Goal: Find specific page/section: Find specific page/section

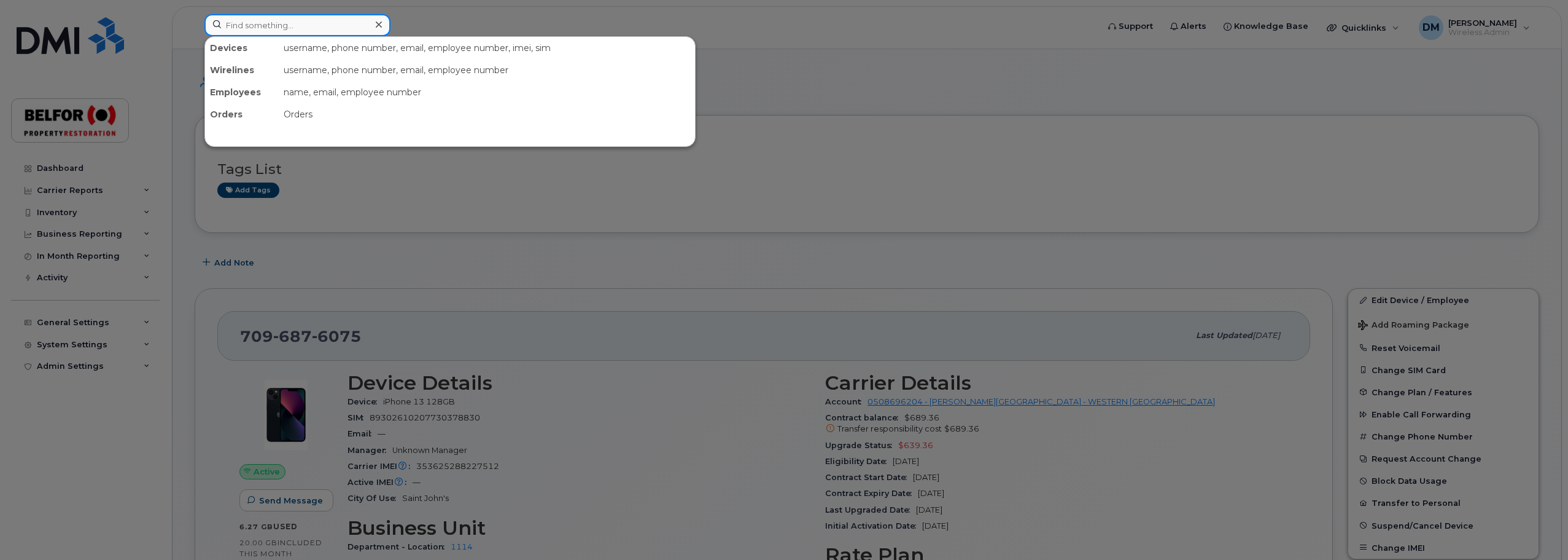
click at [239, 22] on input at bounding box center [297, 24] width 186 height 22
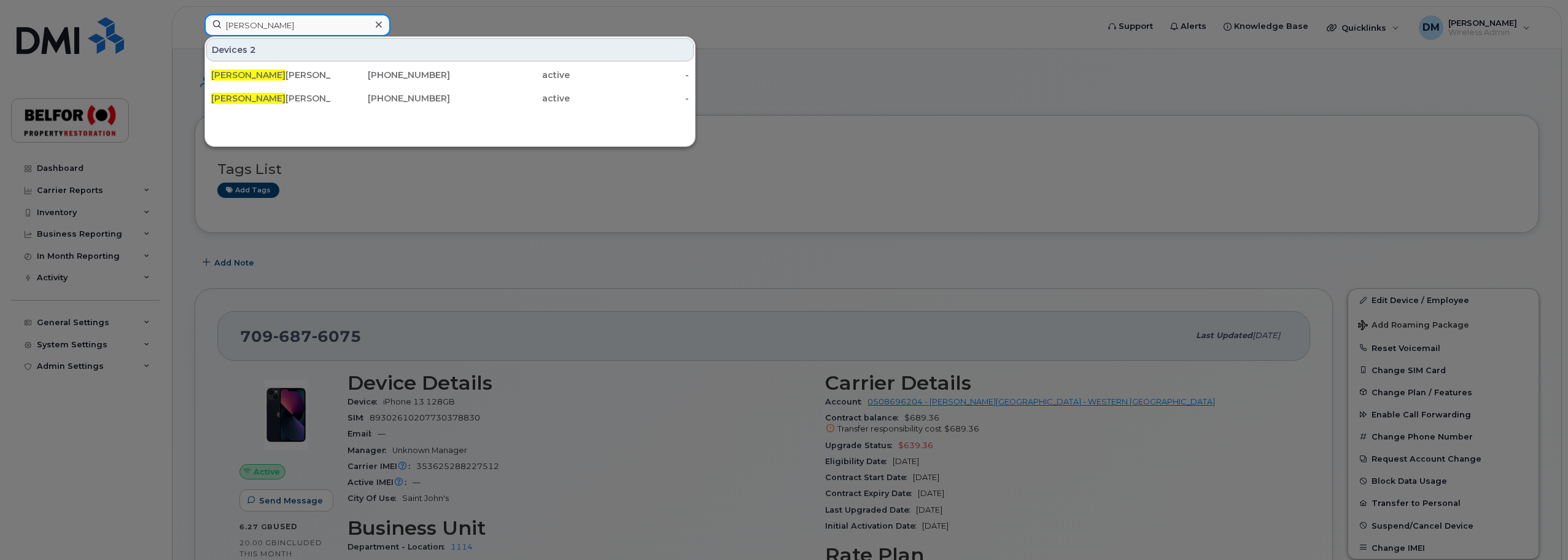
click at [243, 22] on input "terri" at bounding box center [297, 24] width 186 height 22
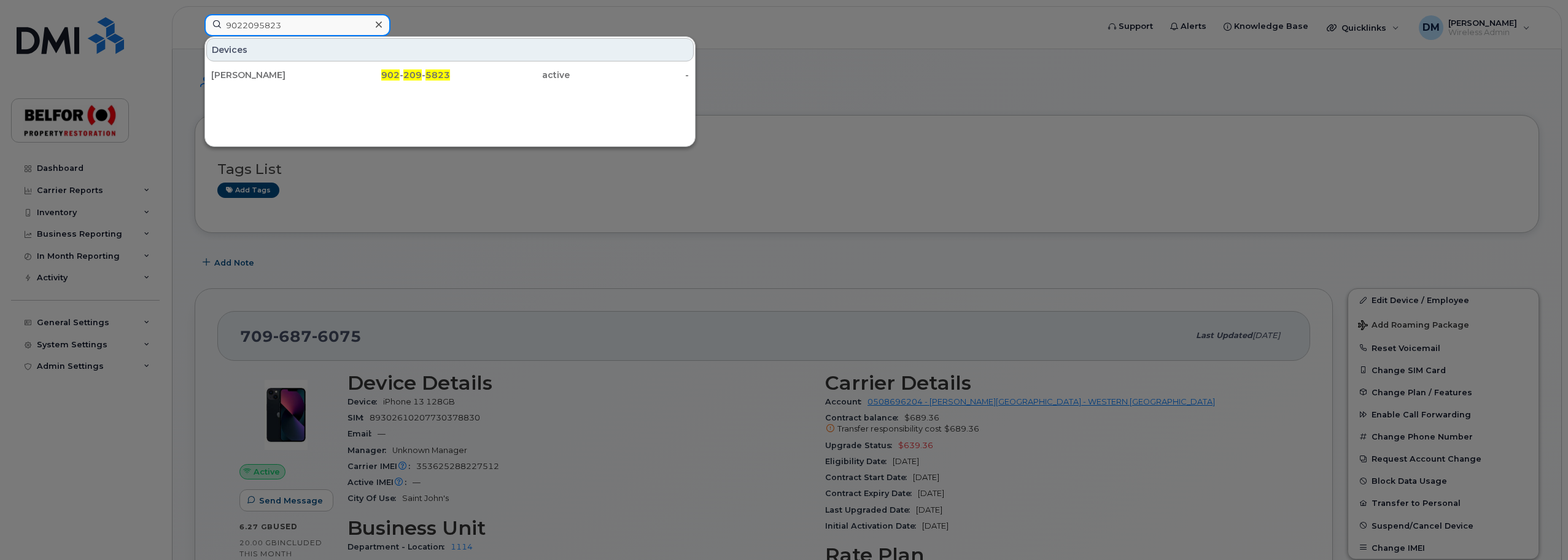
click at [261, 26] on input "9022095823" at bounding box center [297, 24] width 186 height 22
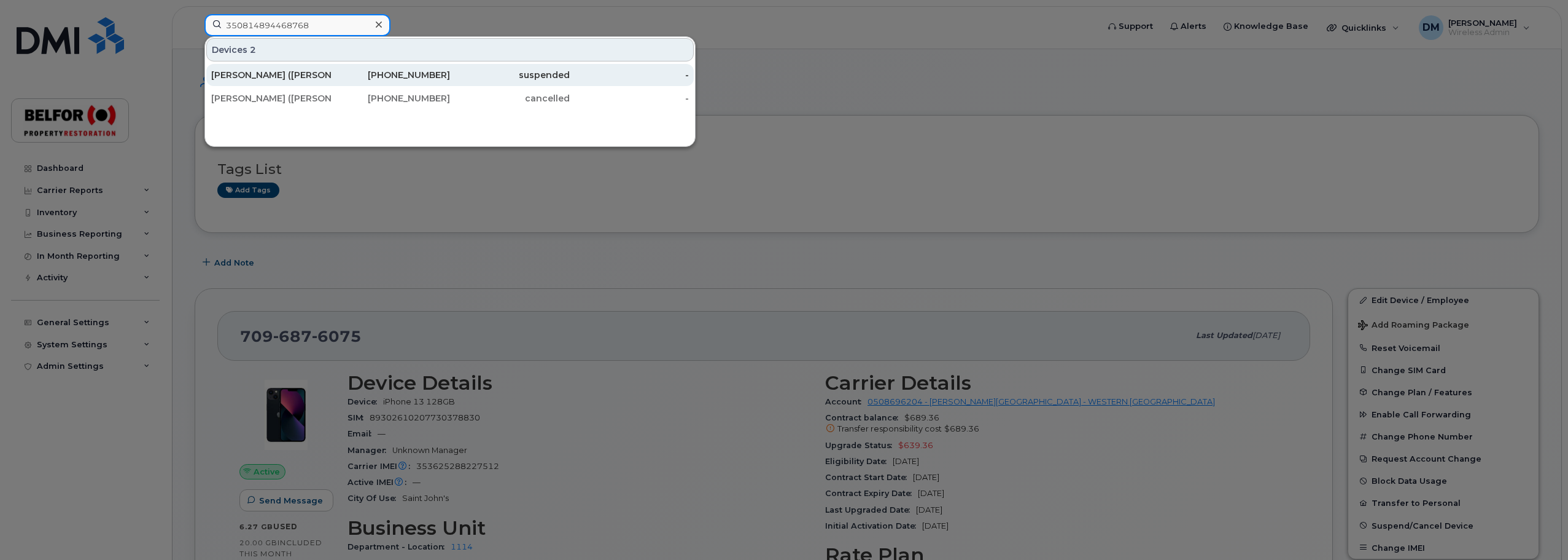
type input "350814894468768"
click at [268, 77] on div "William Doyle (Billy)" at bounding box center [270, 74] width 120 height 12
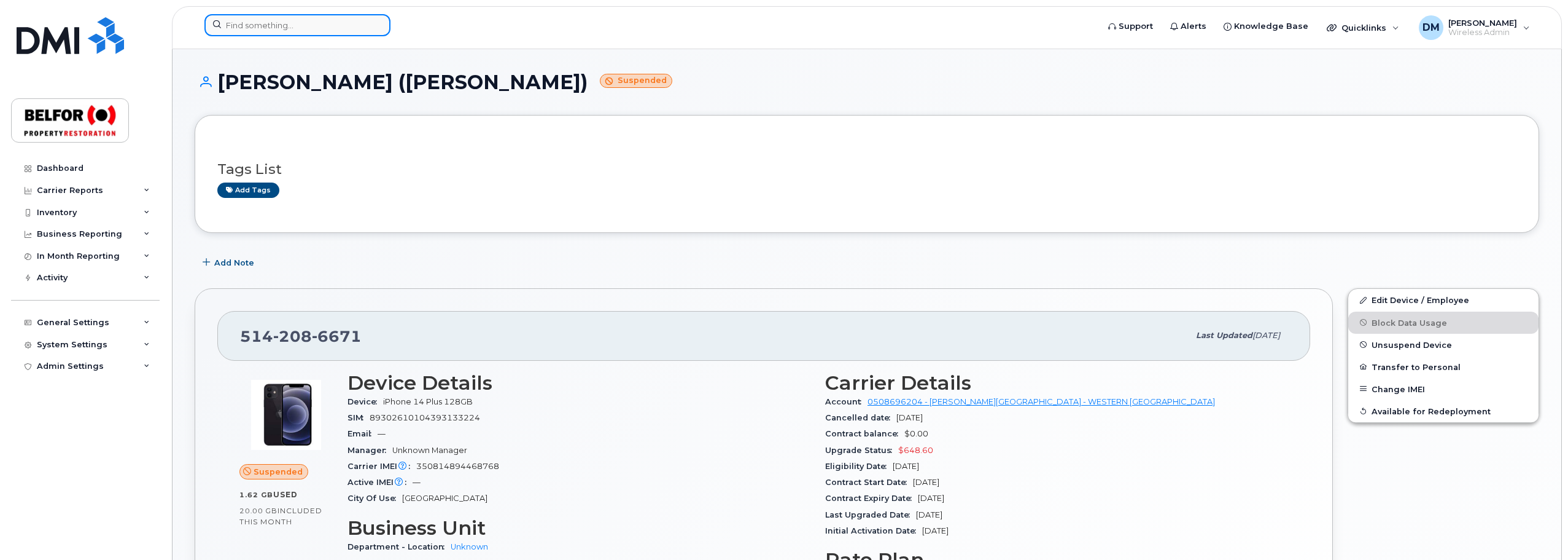
click at [257, 29] on input at bounding box center [297, 24] width 186 height 22
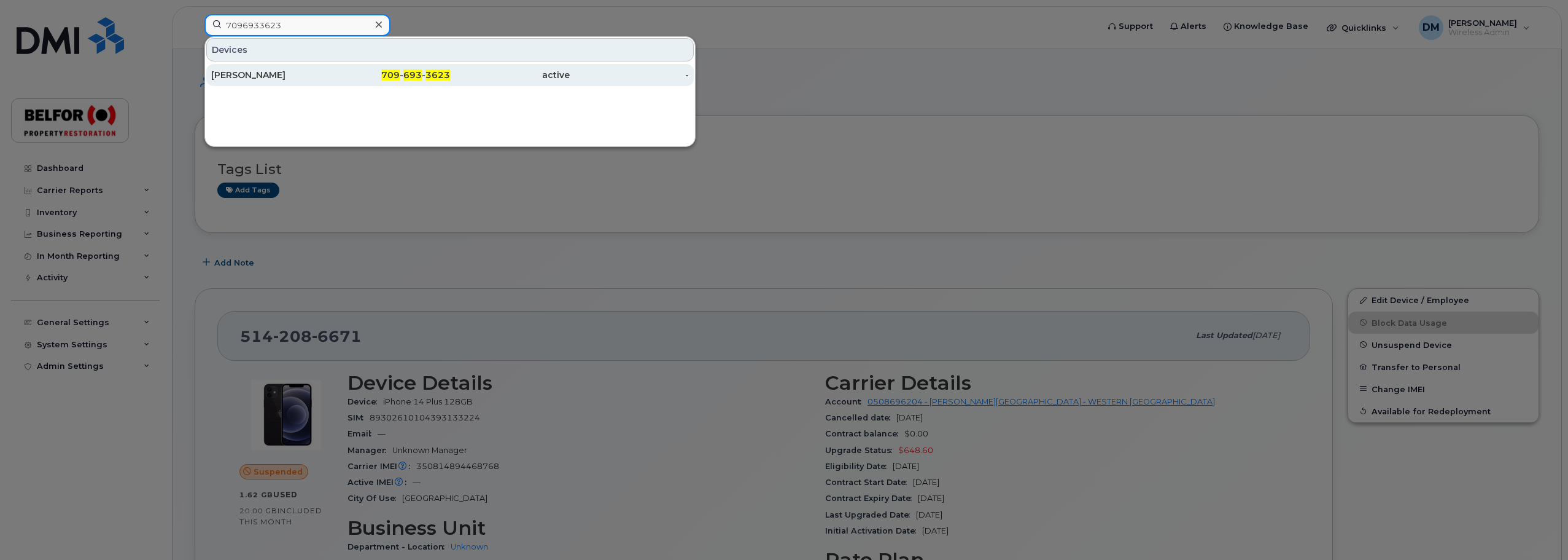
type input "7096933623"
click at [238, 81] on div "[PERSON_NAME]" at bounding box center [270, 74] width 120 height 22
